Goal: Task Accomplishment & Management: Complete application form

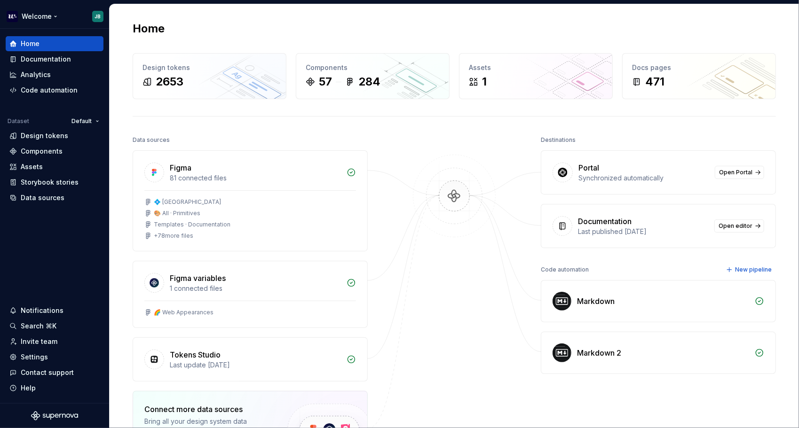
click at [97, 16] on html "Welcome JB Home Documentation Analytics Code automation Dataset Default Design …" at bounding box center [399, 214] width 799 height 428
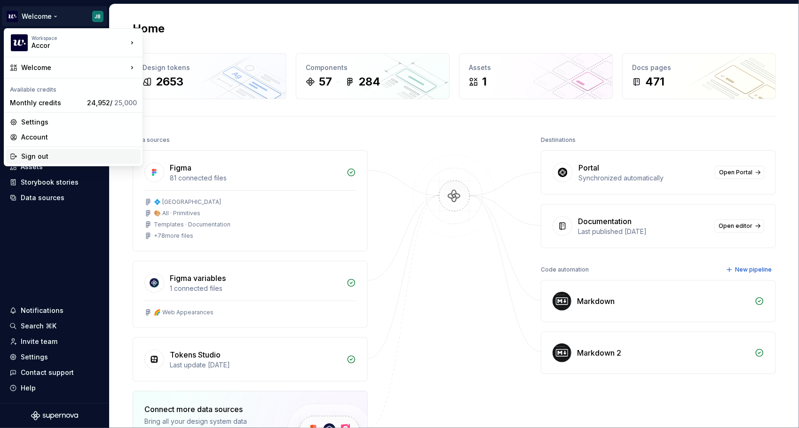
click at [80, 155] on div "Sign out" at bounding box center [79, 156] width 116 height 9
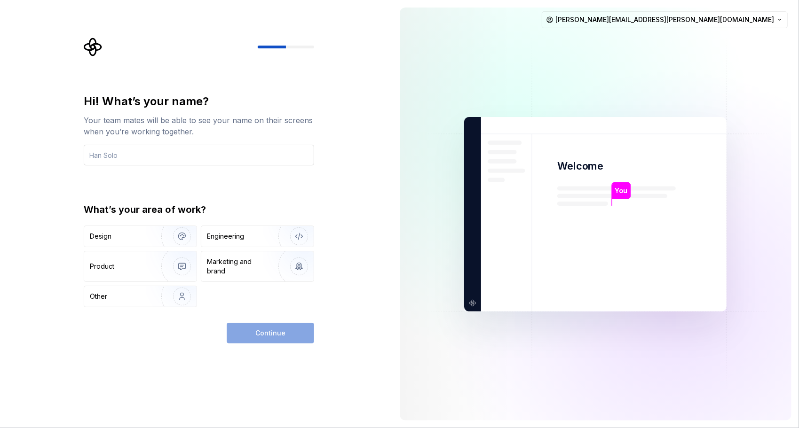
click at [196, 157] on input "text" at bounding box center [199, 155] width 230 height 21
click at [164, 159] on input "text" at bounding box center [199, 155] width 230 height 21
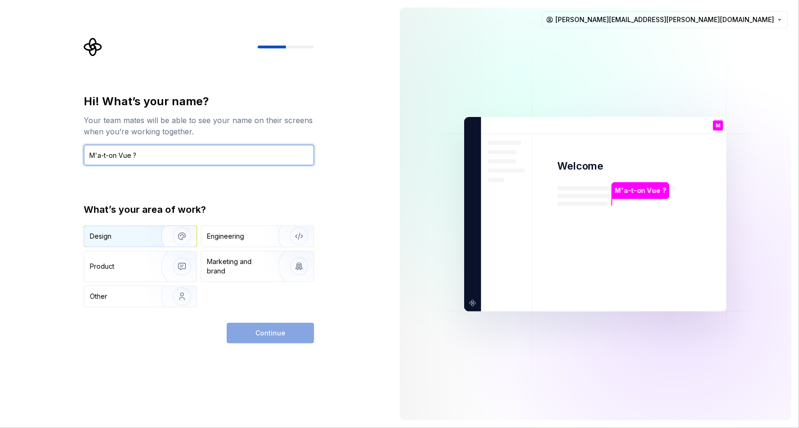
type input "M'a-t-on Vue ?"
click at [144, 235] on div "Design" at bounding box center [119, 236] width 59 height 9
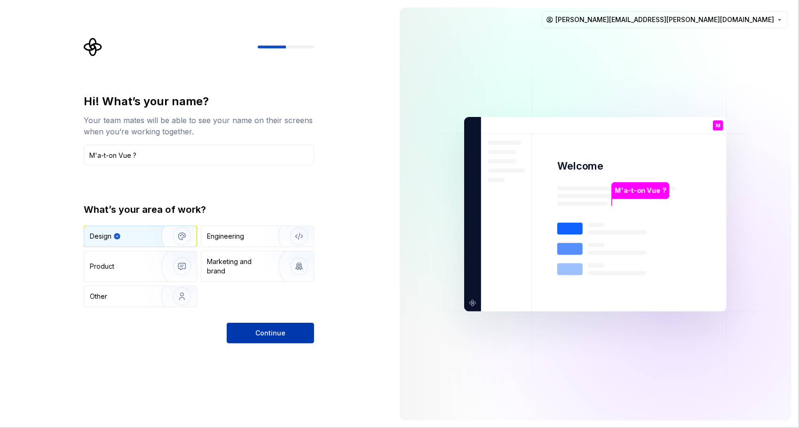
click at [289, 336] on button "Continue" at bounding box center [270, 333] width 87 height 21
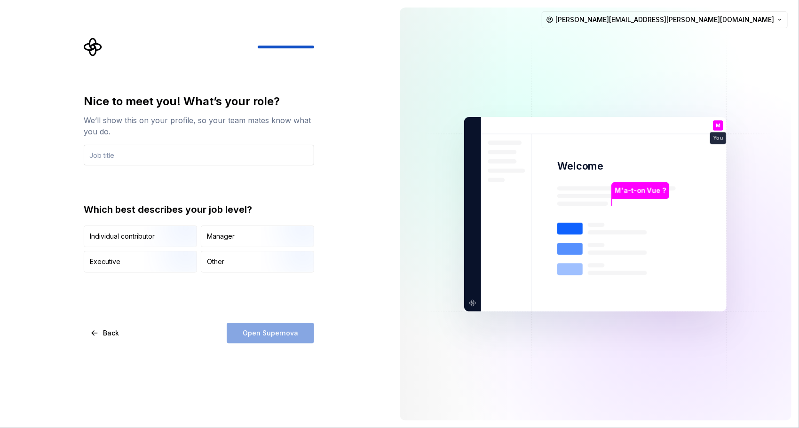
click at [148, 157] on input "text" at bounding box center [199, 155] width 230 height 21
type input "DSM Core"
click at [234, 234] on div "Manager" at bounding box center [221, 236] width 28 height 9
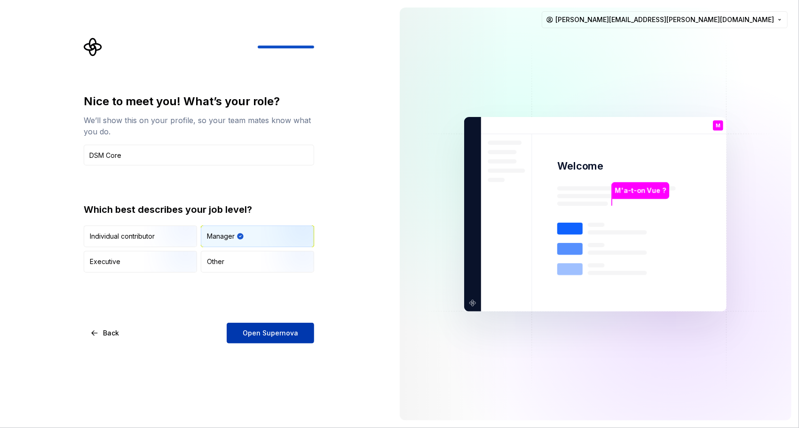
click at [269, 332] on span "Open Supernova" at bounding box center [270, 333] width 55 height 9
